Goal: Task Accomplishment & Management: Manage account settings

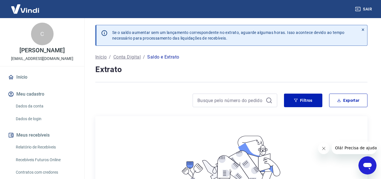
click at [19, 82] on link "Início" at bounding box center [42, 77] width 71 height 12
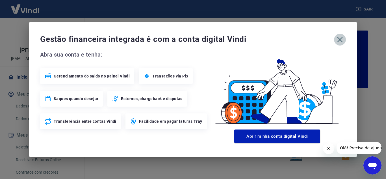
click at [340, 40] on icon "button" at bounding box center [339, 39] width 9 height 9
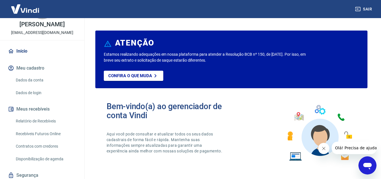
scroll to position [51, 0]
